Goal: Task Accomplishment & Management: Manage account settings

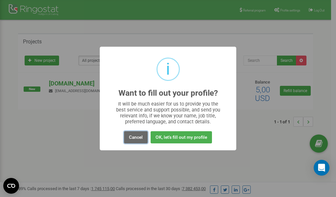
click at [134, 138] on button "Cancel" at bounding box center [136, 137] width 24 height 12
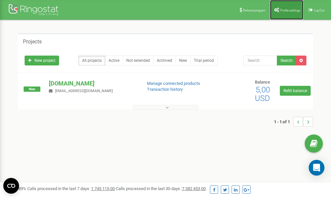
click at [289, 8] on link "Profile settings" at bounding box center [287, 10] width 34 height 20
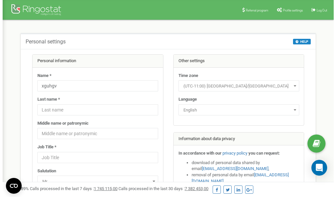
scroll to position [33, 0]
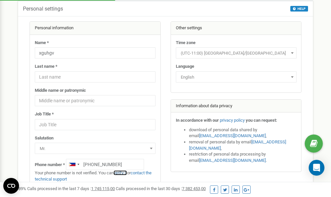
click at [123, 173] on link "verify it" at bounding box center [120, 172] width 13 height 5
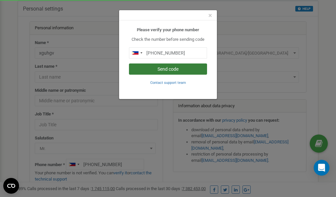
click at [165, 68] on button "Send code" at bounding box center [168, 68] width 78 height 11
